Goal: Task Accomplishment & Management: Manage account settings

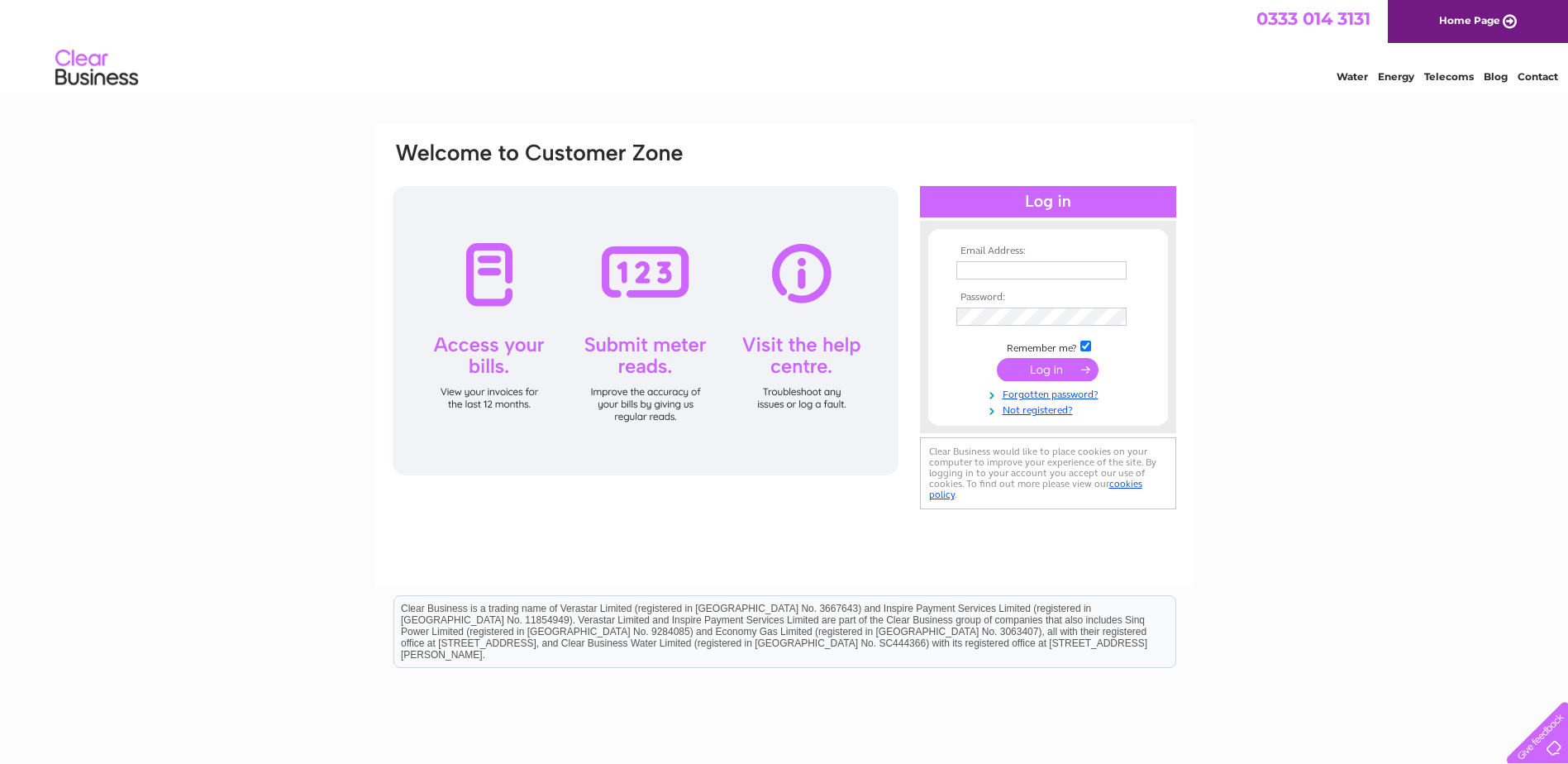
click at [978, 272] on input "text" at bounding box center [1042, 270] width 170 height 18
type input "[EMAIL_ADDRESS][DOMAIN_NAME]"
click at [1085, 346] on input "checkbox" at bounding box center [1086, 345] width 10 height 10
checkbox input "false"
click at [1028, 371] on input "submit" at bounding box center [1048, 371] width 102 height 23
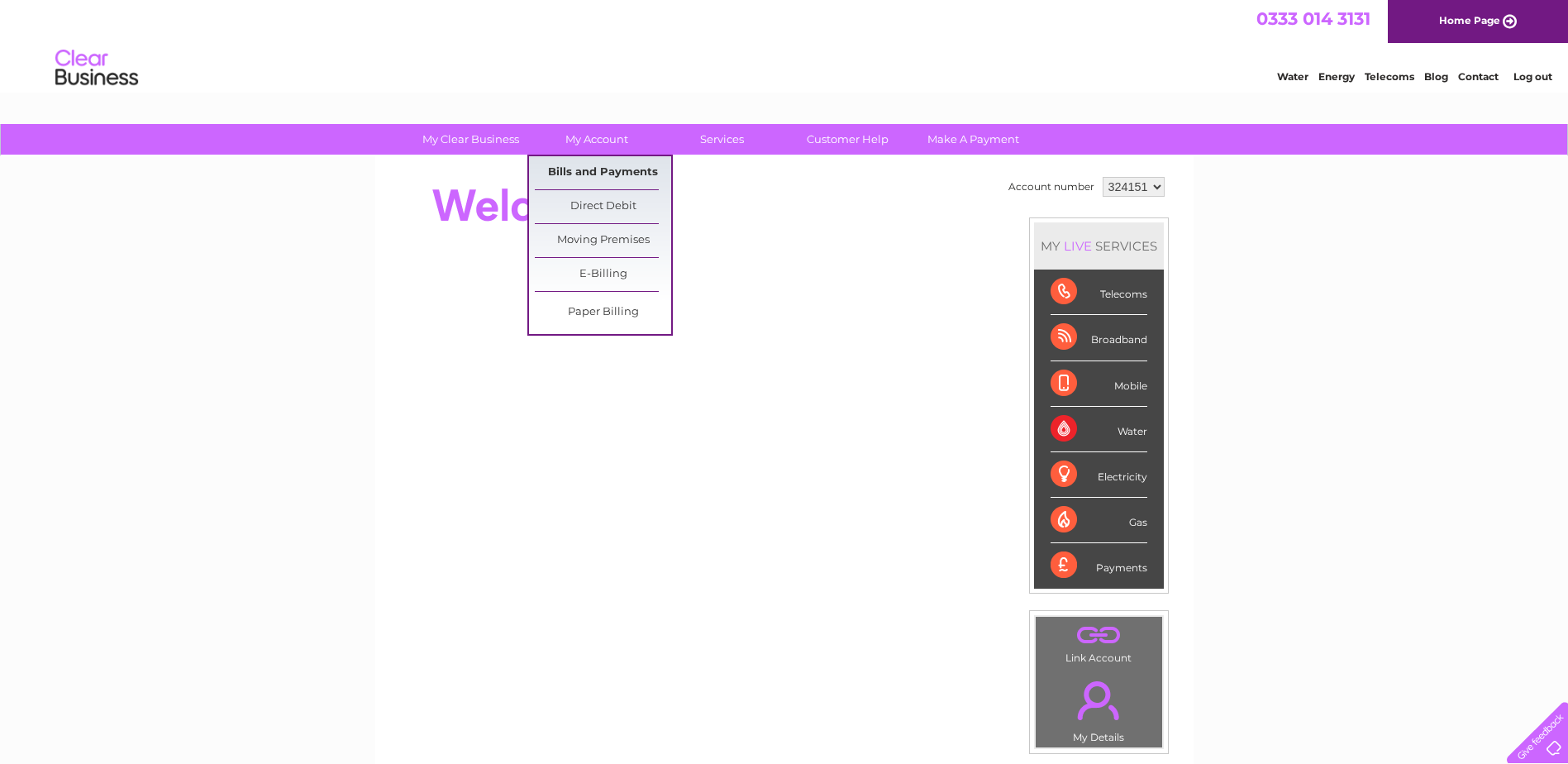
click at [603, 170] on link "Bills and Payments" at bounding box center [603, 172] width 137 height 33
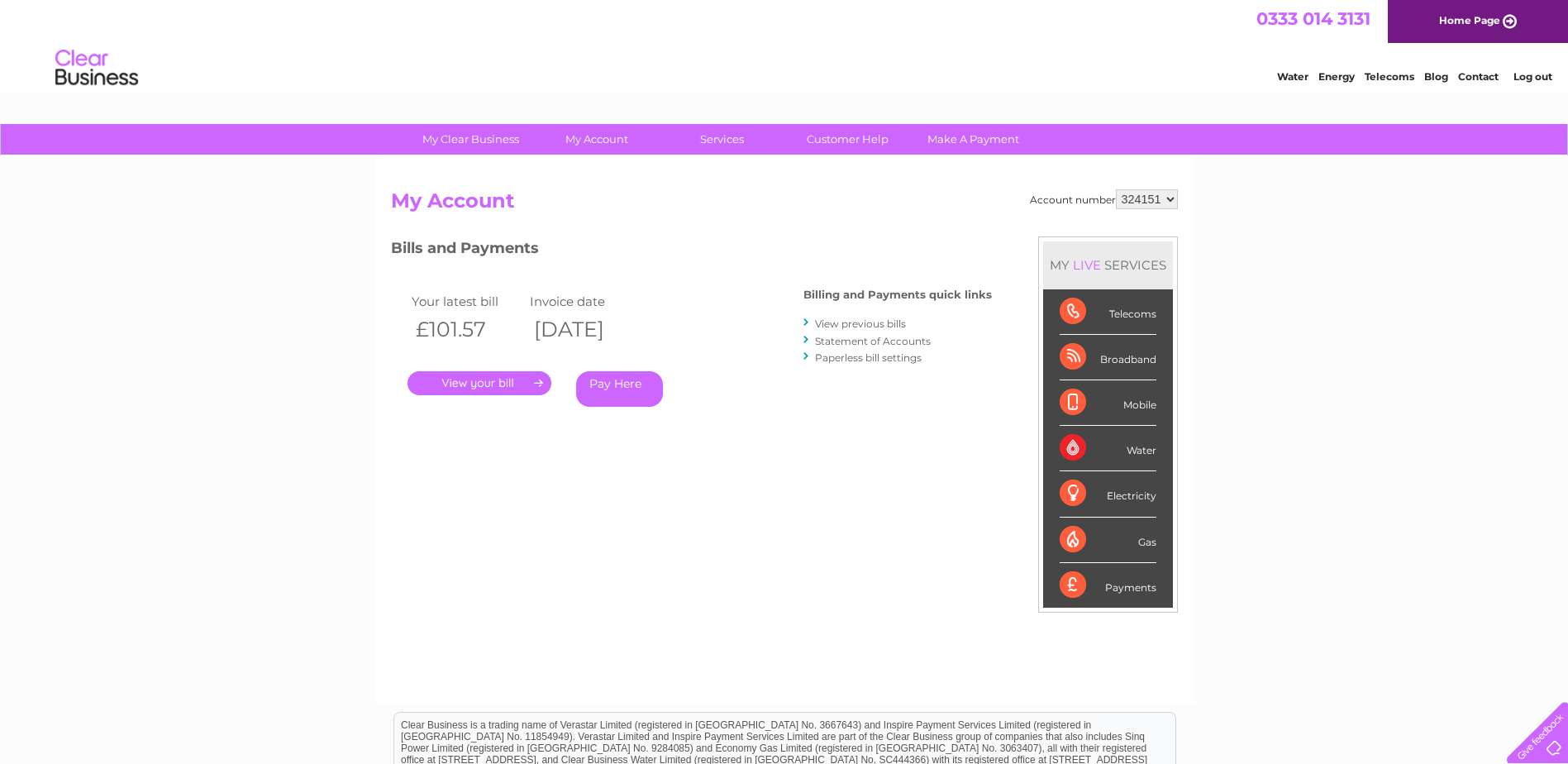
click at [478, 388] on link "." at bounding box center [480, 383] width 144 height 24
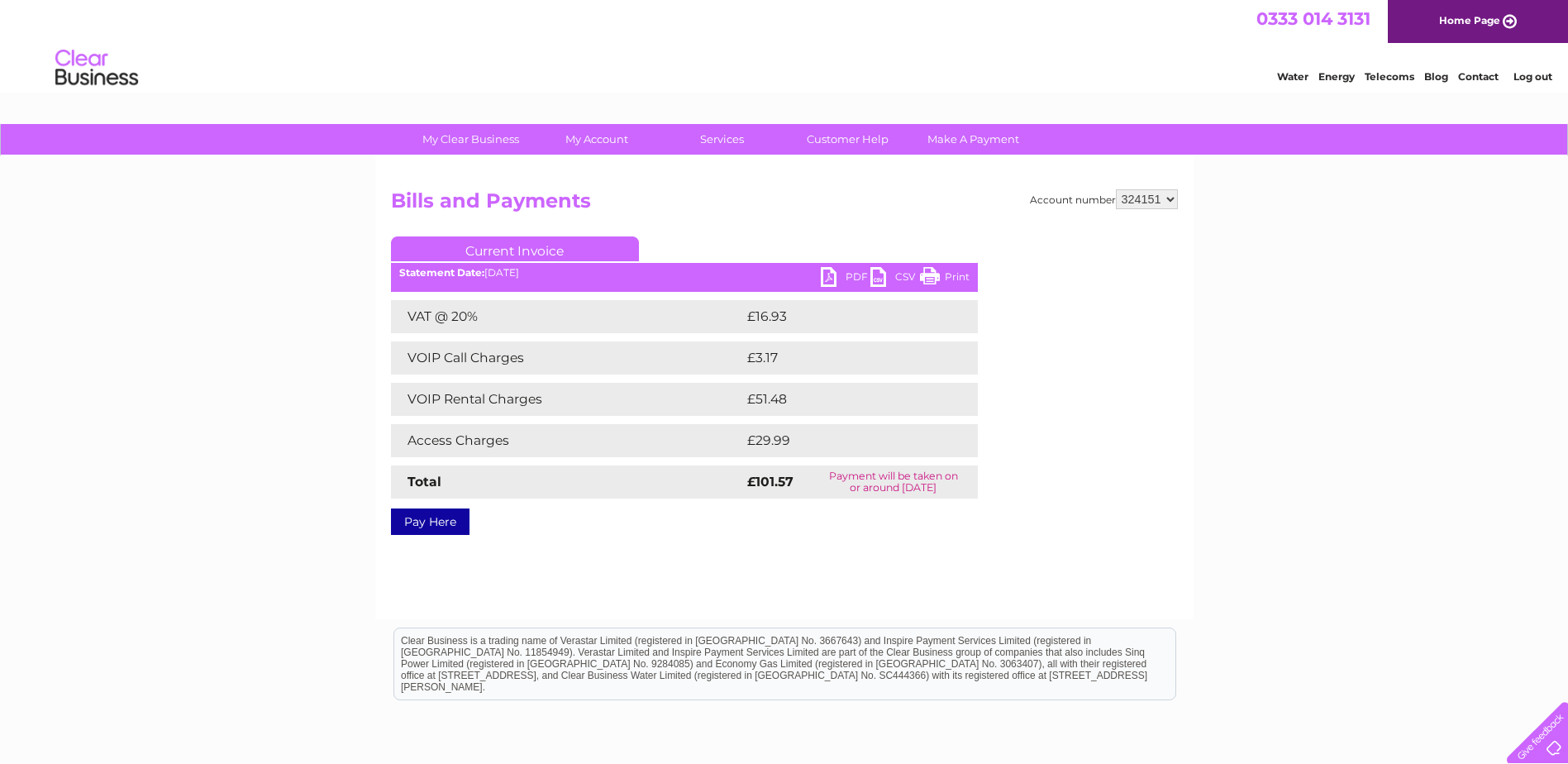
click at [855, 273] on link "PDF" at bounding box center [846, 279] width 50 height 24
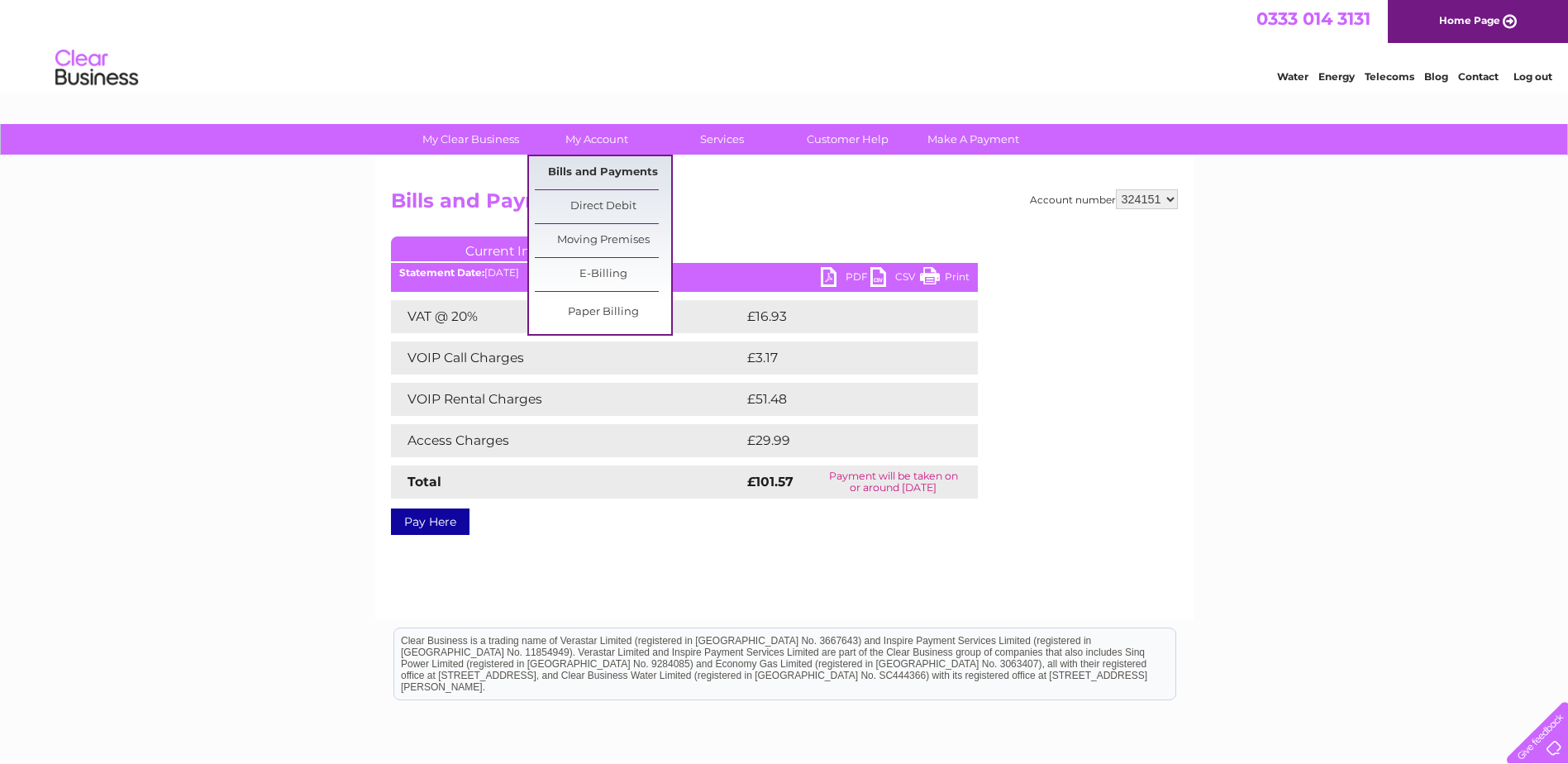
click at [601, 165] on link "Bills and Payments" at bounding box center [603, 172] width 137 height 33
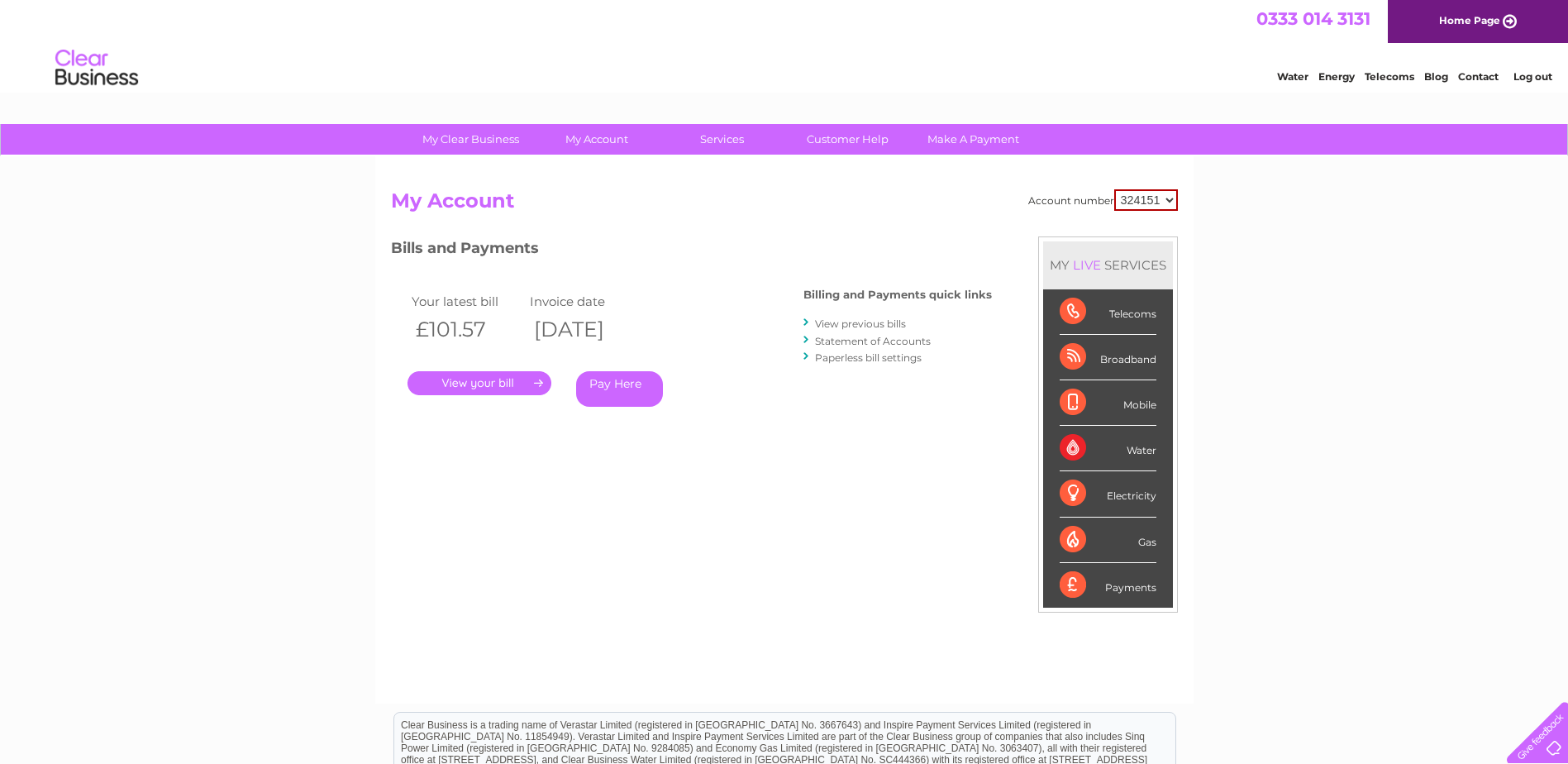
click at [837, 324] on link "View previous bills" at bounding box center [860, 323] width 91 height 12
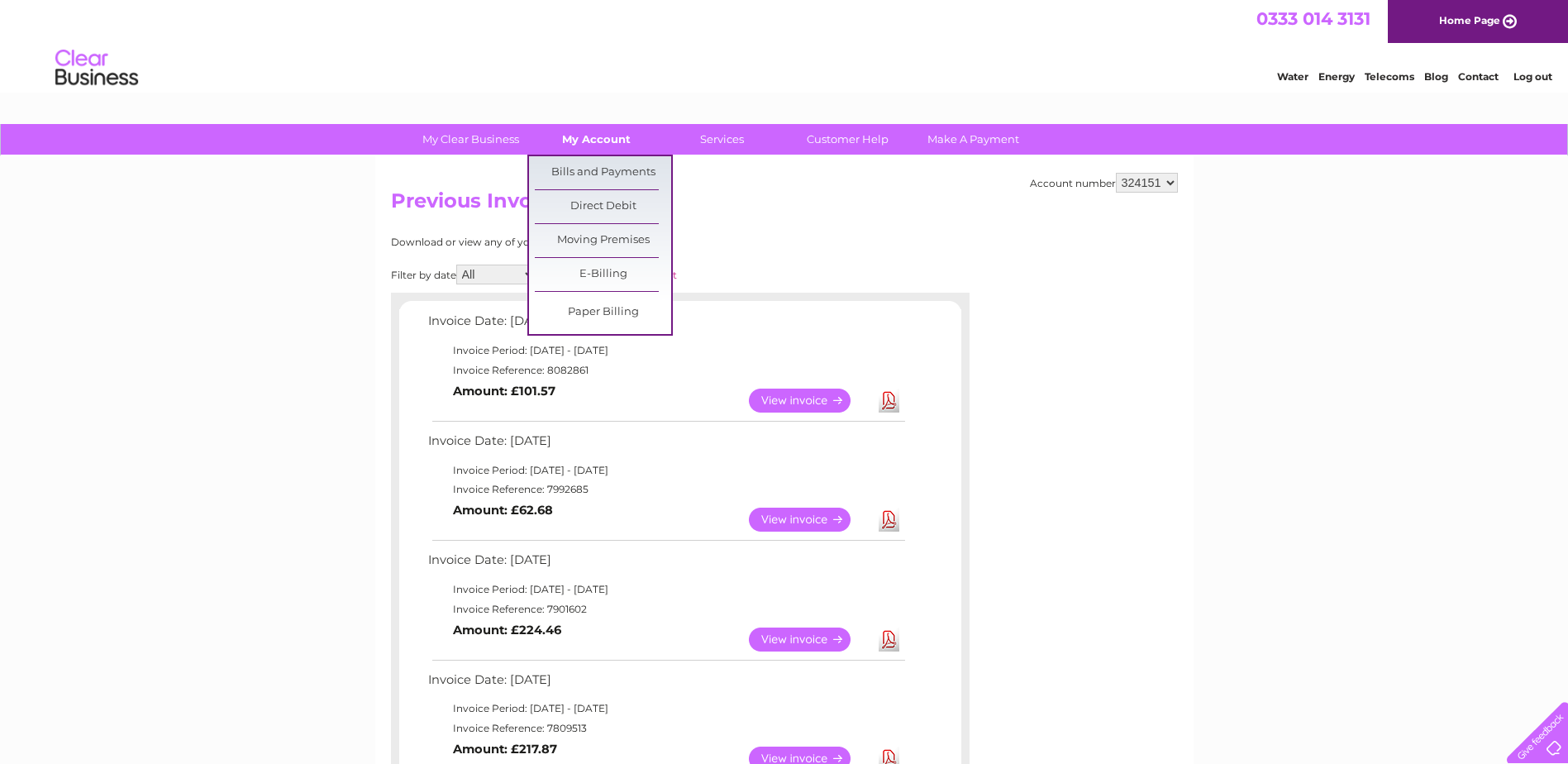
click at [590, 134] on link "My Account" at bounding box center [597, 139] width 137 height 31
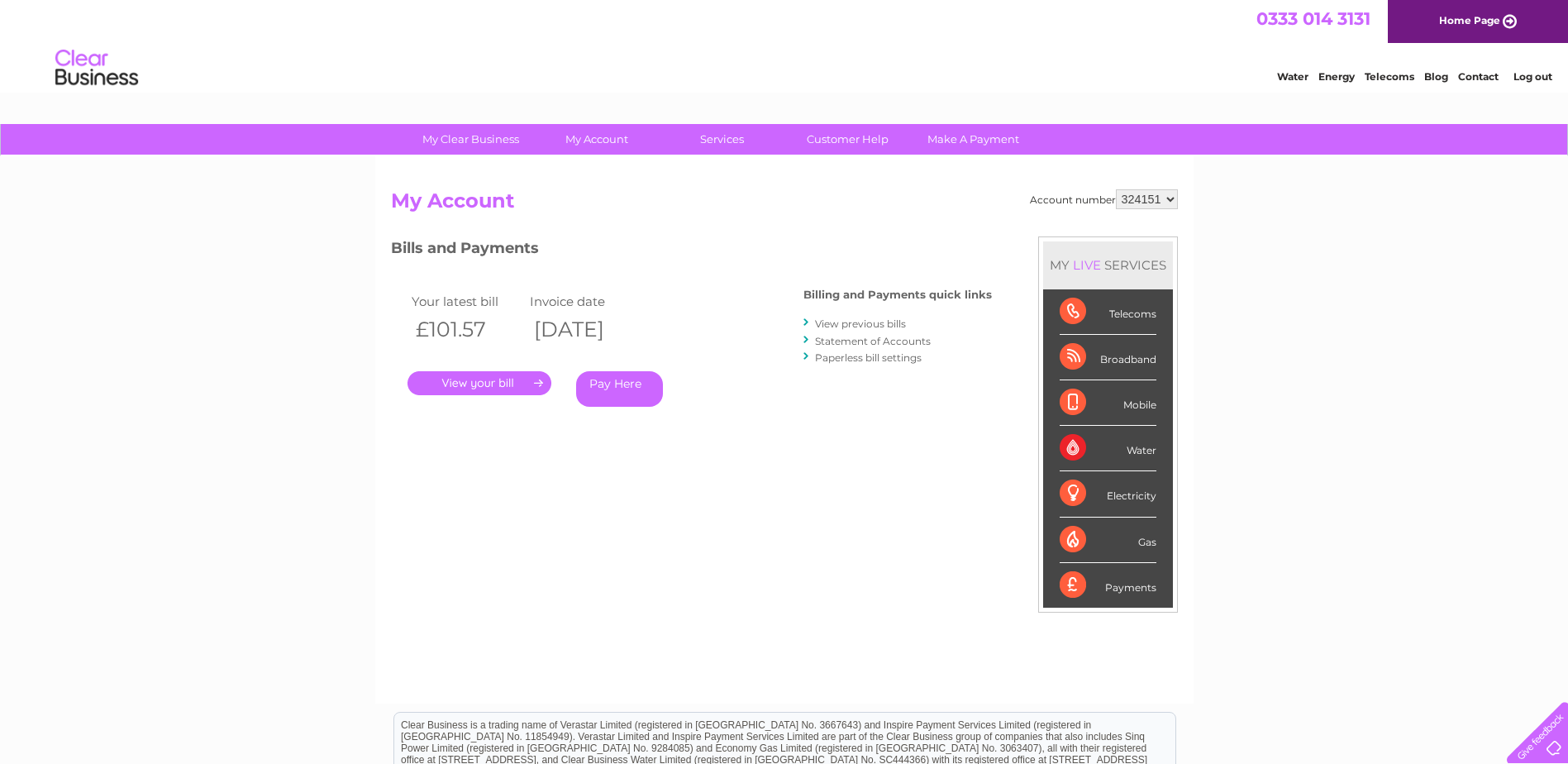
click at [1539, 79] on link "Log out" at bounding box center [1532, 76] width 38 height 12
